Goal: Navigation & Orientation: Understand site structure

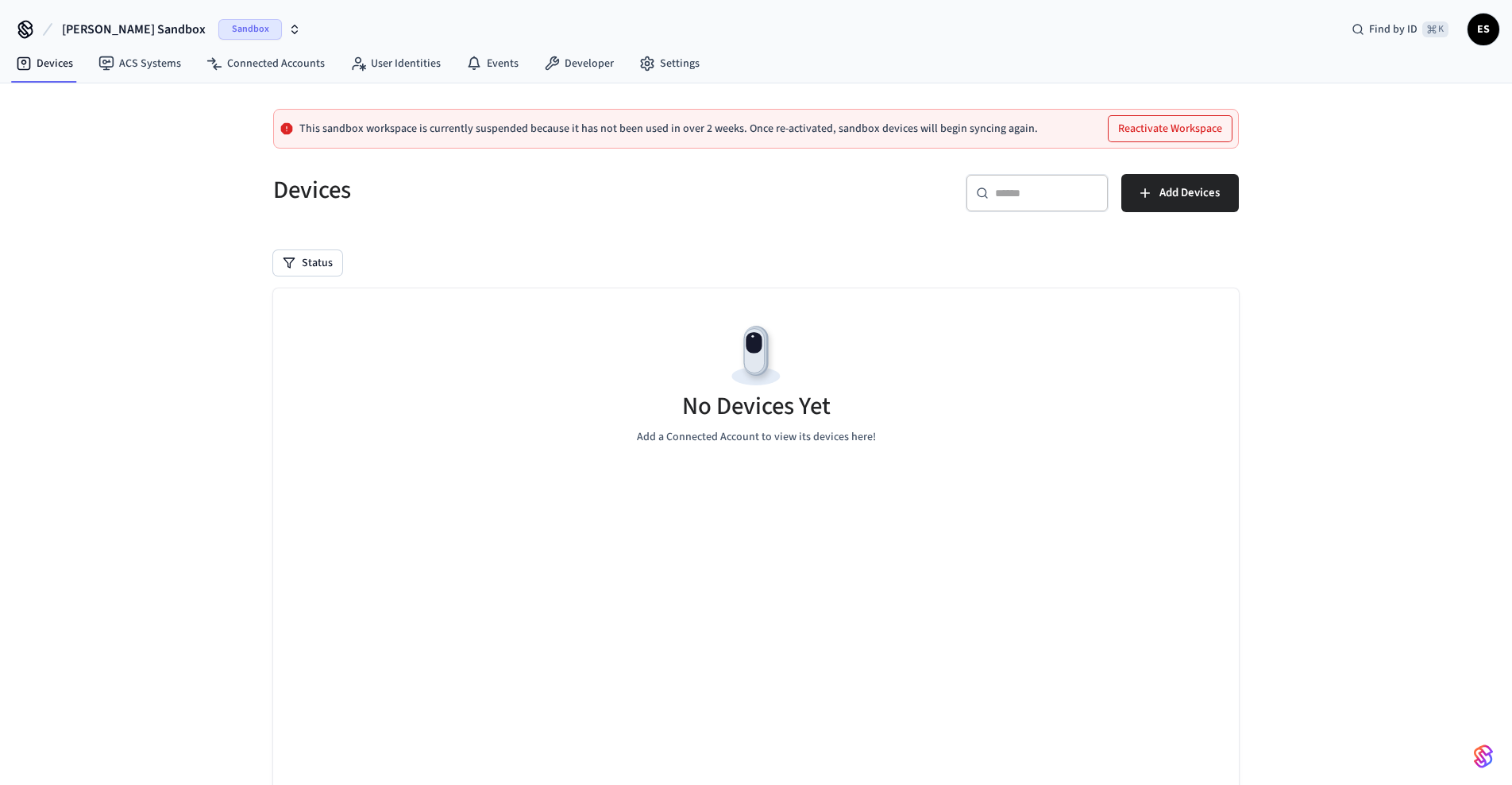
click at [1479, 35] on span "ES" at bounding box center [1484, 30] width 29 height 29
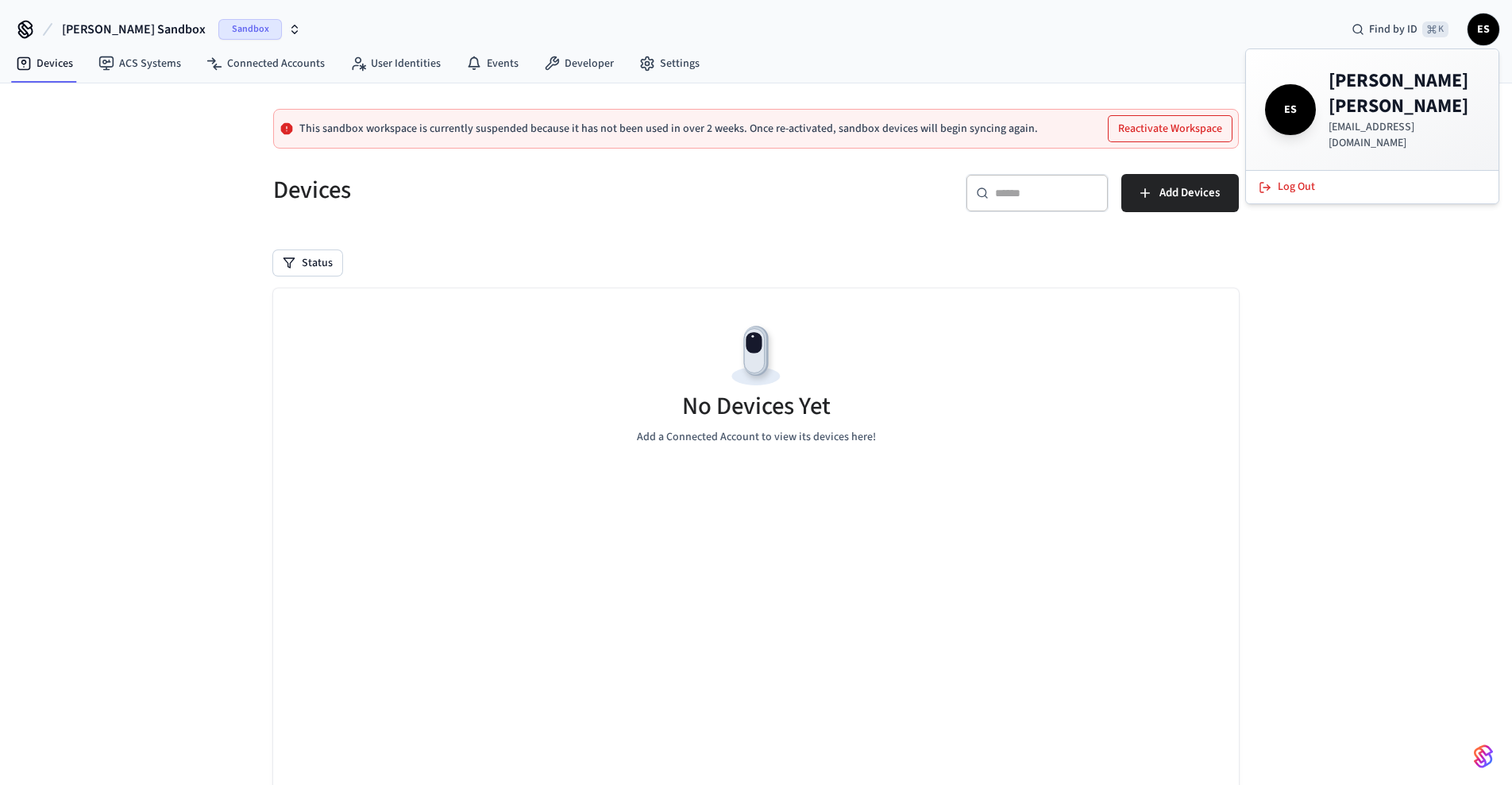
click at [1410, 277] on div "This sandbox workspace is currently suspended because it has not been used in o…" at bounding box center [756, 482] width 1512 height 797
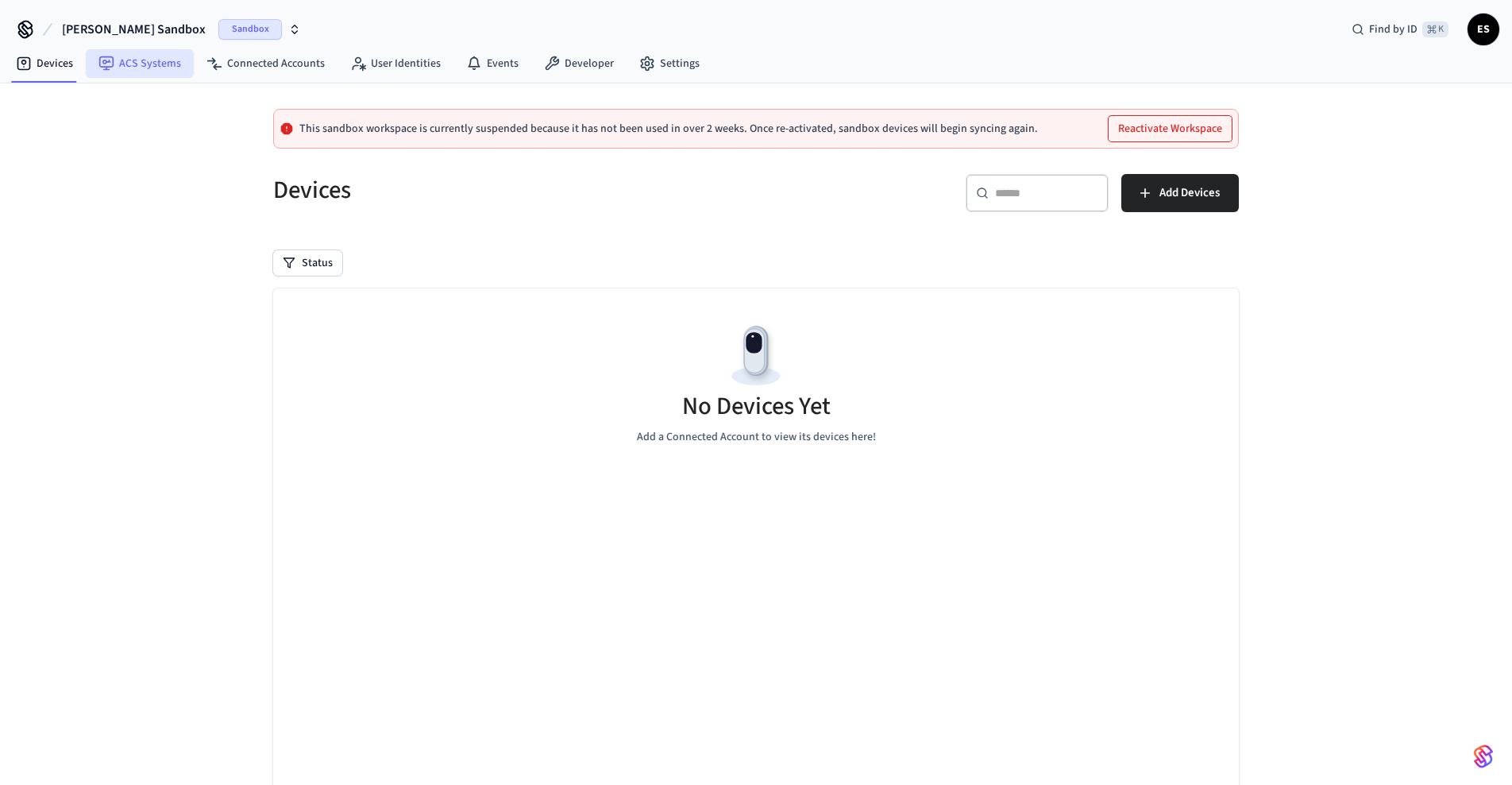
click at [134, 69] on link "ACS Systems" at bounding box center [139, 63] width 108 height 29
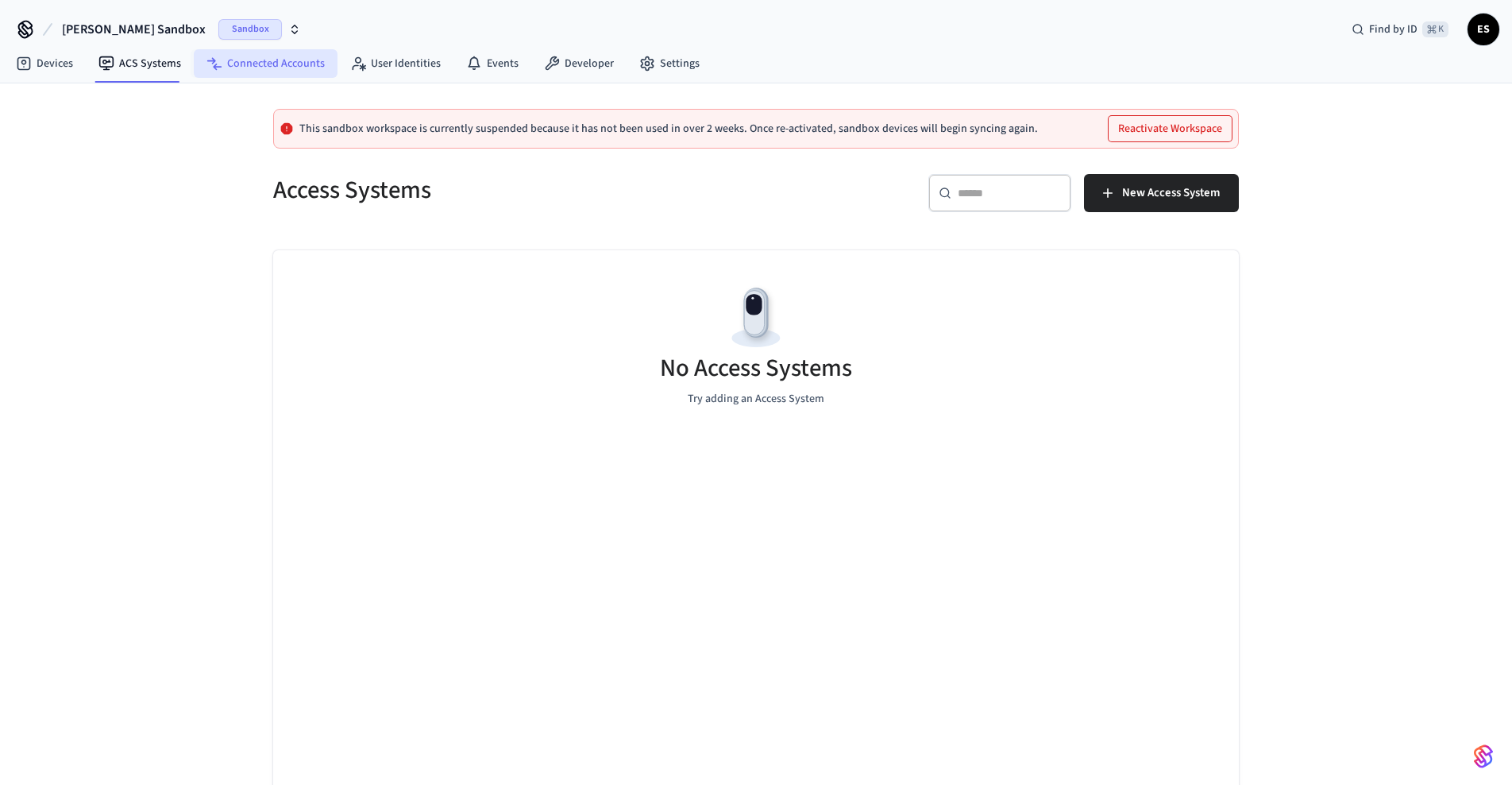
click at [259, 68] on link "Connected Accounts" at bounding box center [265, 63] width 144 height 29
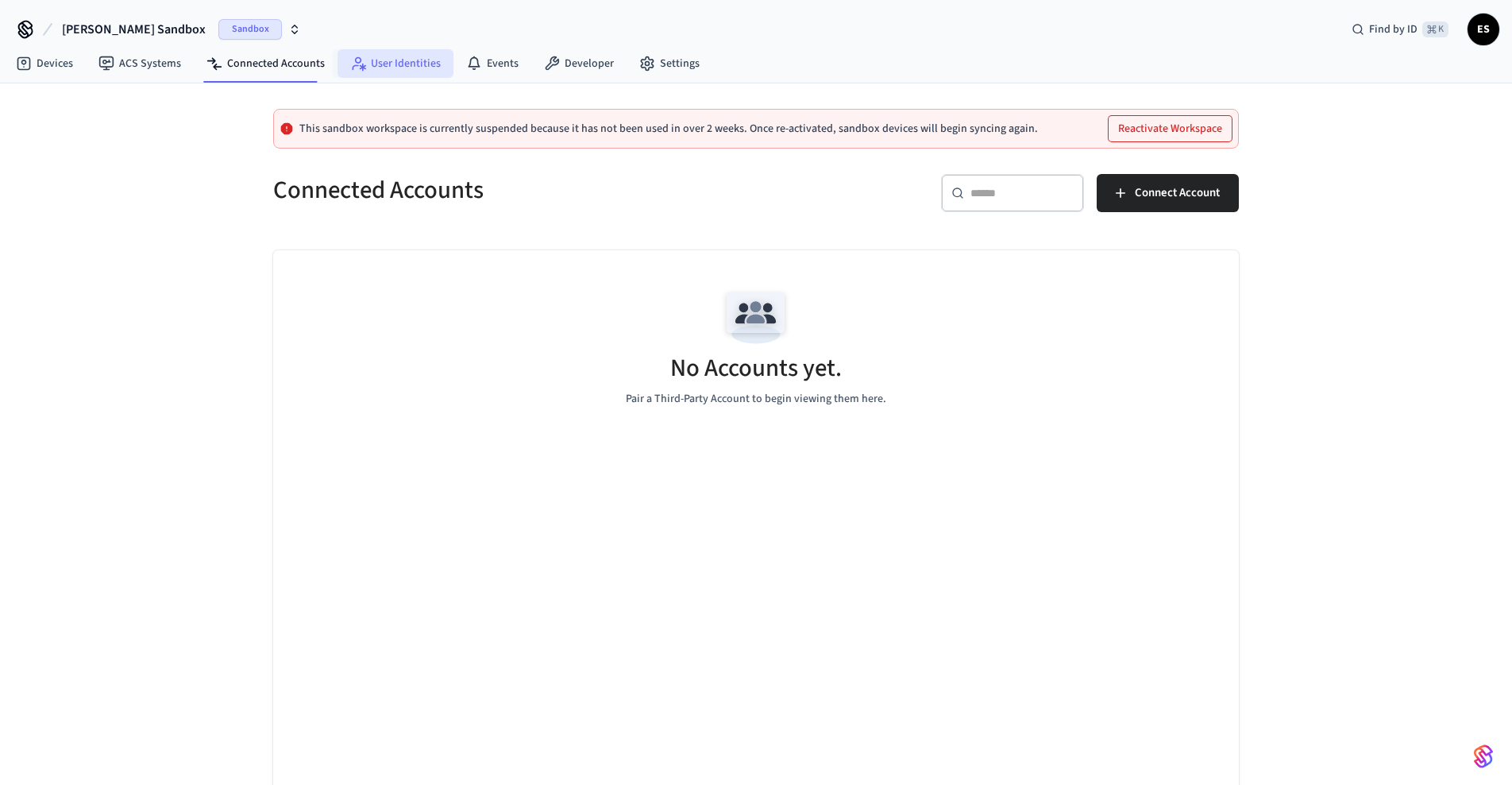
click at [401, 71] on link "User Identities" at bounding box center [395, 63] width 116 height 29
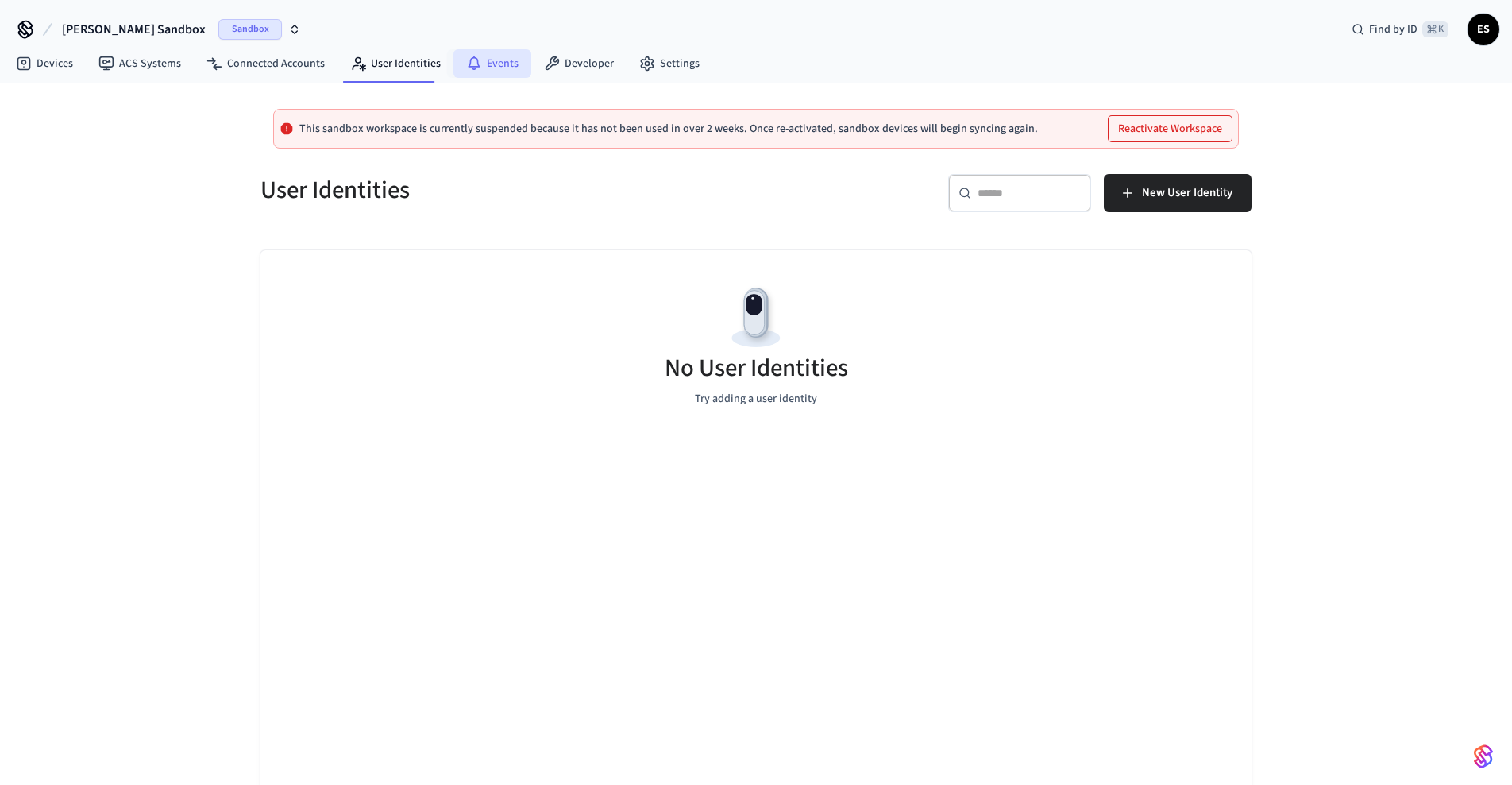
click at [490, 66] on link "Events" at bounding box center [493, 63] width 78 height 29
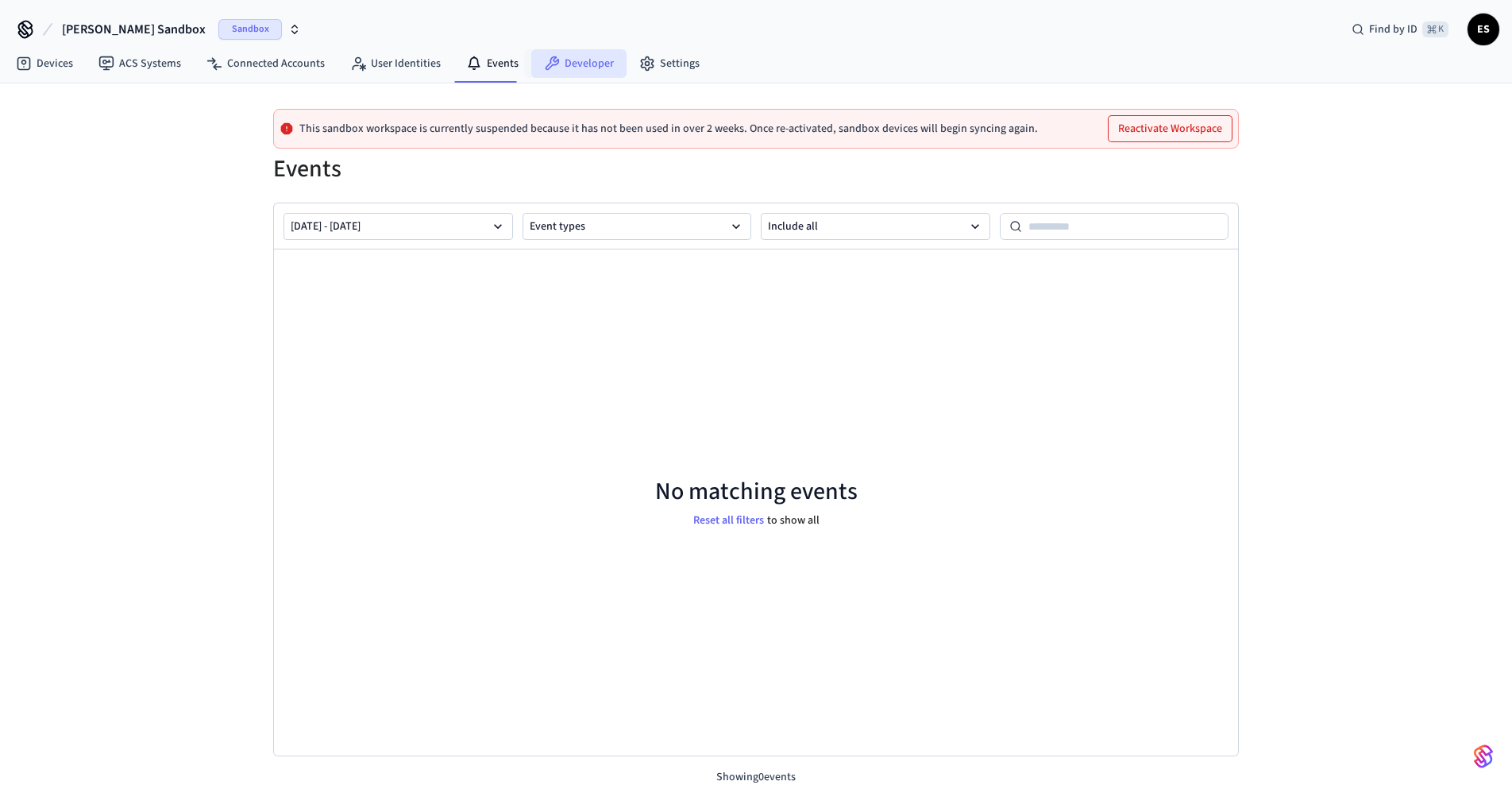
click at [567, 63] on link "Developer" at bounding box center [579, 63] width 96 height 29
